Goal: Information Seeking & Learning: Learn about a topic

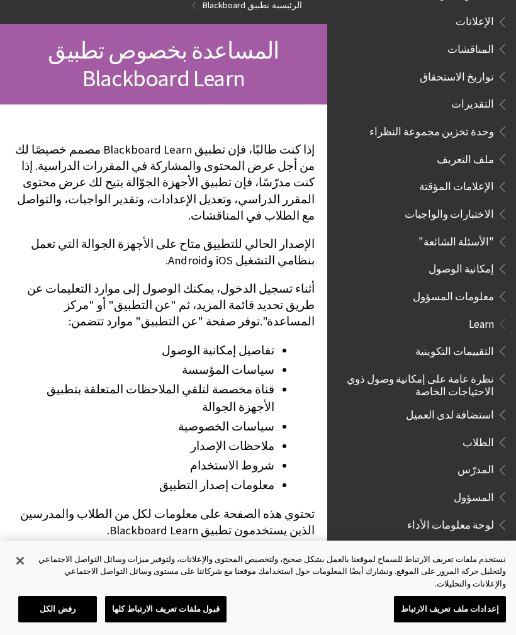
scroll to position [98, 0]
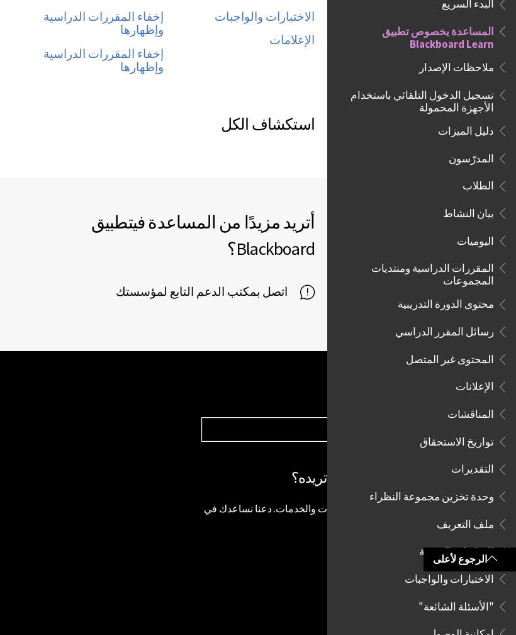
scroll to position [831, 0]
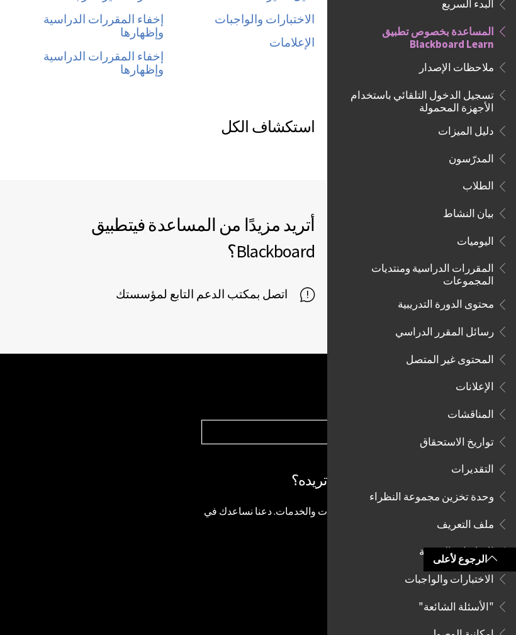
click at [279, 420] on select "Choose your product... Ally تطبيق Blackboard Blackboard Data Collaborate Commun…" at bounding box center [352, 432] width 301 height 24
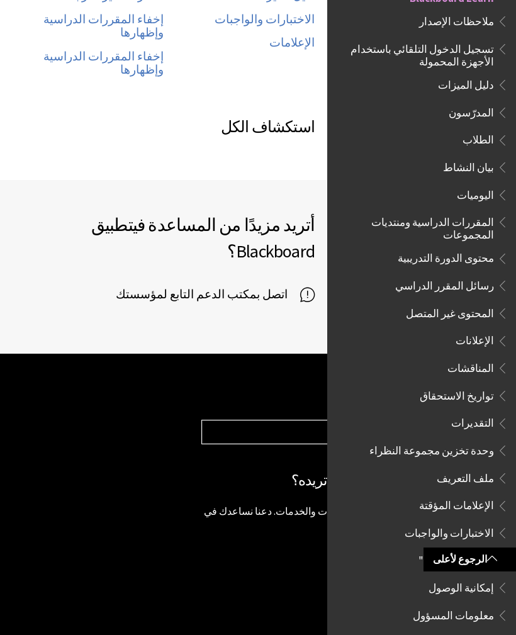
scroll to position [178, 0]
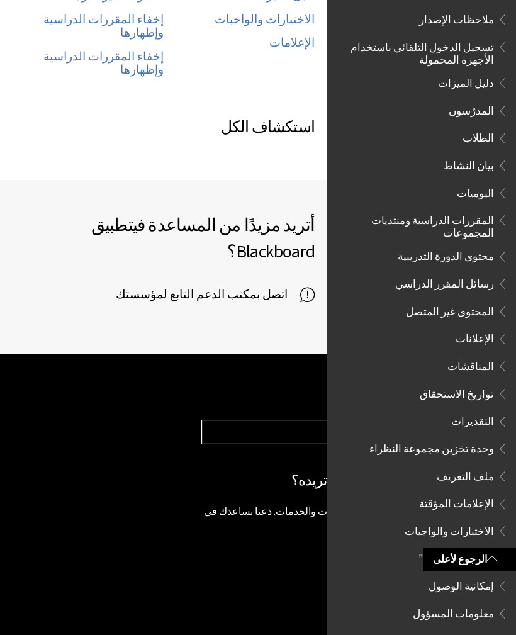
click at [493, 361] on span "المناقشات" at bounding box center [424, 366] width 167 height 21
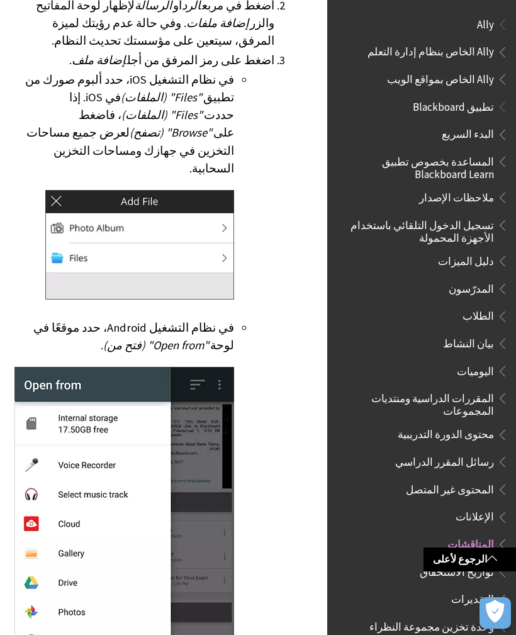
scroll to position [2136, 0]
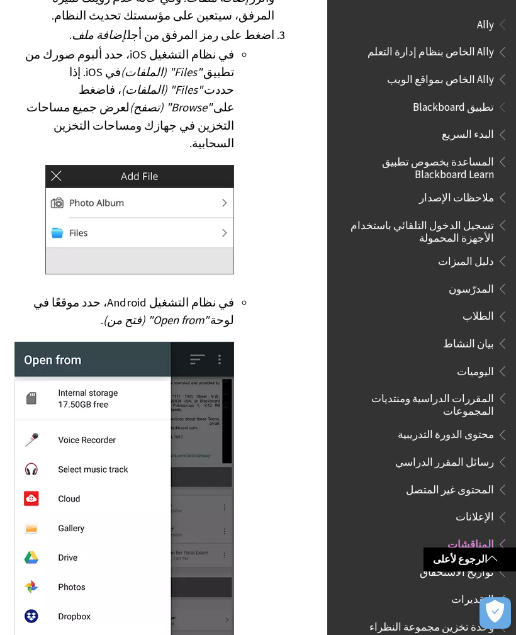
click at [152, 348] on img at bounding box center [124, 531] width 220 height 378
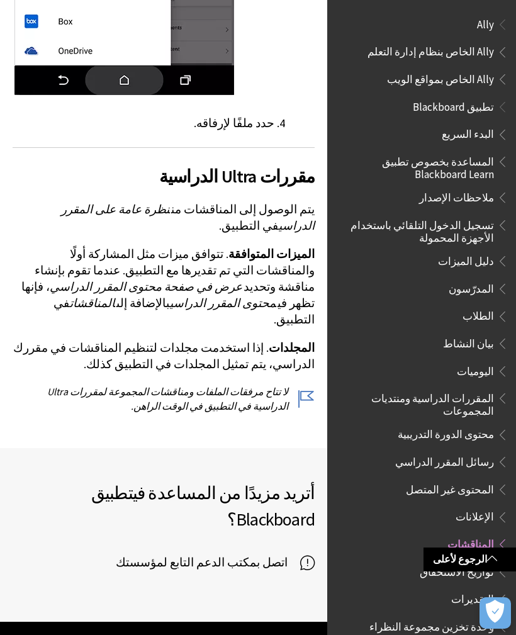
scroll to position [2760, 0]
